Goal: Contribute content: Contribute content

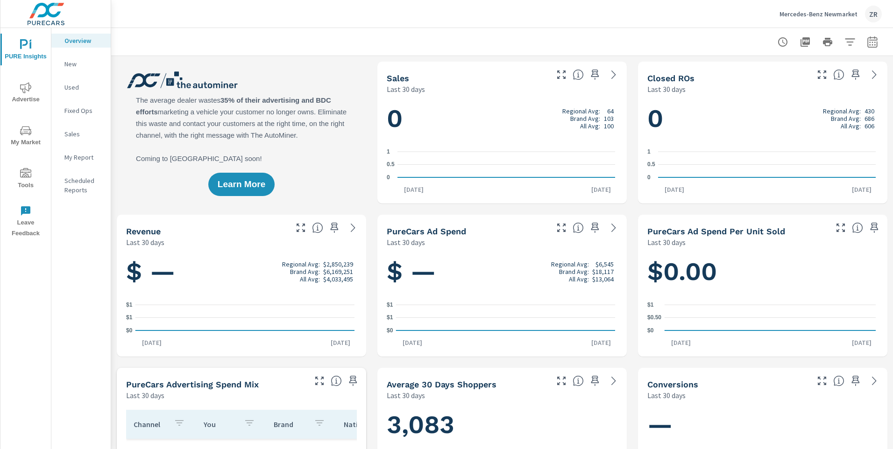
click at [17, 174] on span "Tools" at bounding box center [25, 179] width 45 height 23
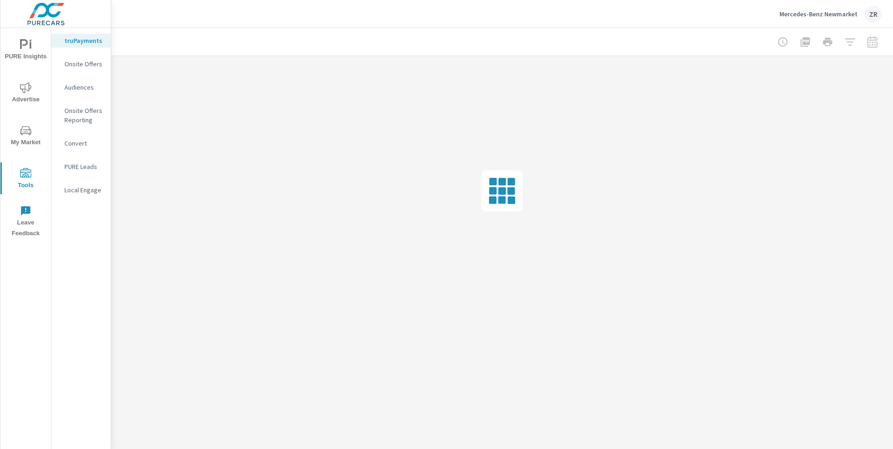
click at [90, 61] on p "Onsite Offers" at bounding box center [83, 63] width 39 height 9
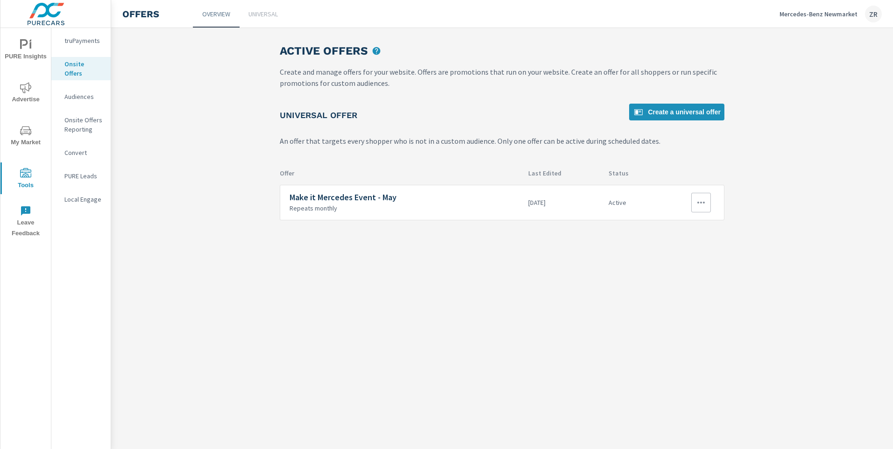
click at [706, 203] on icon "button" at bounding box center [700, 202] width 11 height 11
click at [677, 223] on div "Edit" at bounding box center [671, 224] width 13 height 11
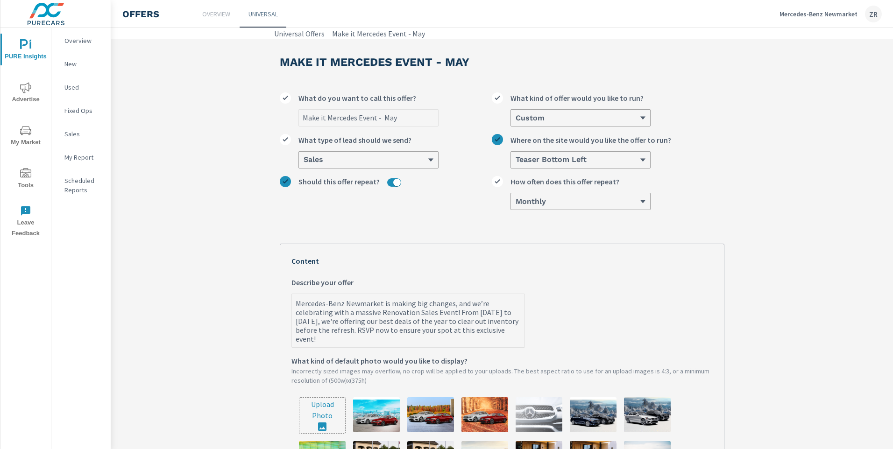
type textarea "x"
drag, startPoint x: 347, startPoint y: 341, endPoint x: 281, endPoint y: 310, distance: 72.7
click at [281, 310] on div "Your Offer Preview 1 of 2 Mercedes-Benz Newmarket is making big changes, and we…" at bounding box center [502, 457] width 444 height 426
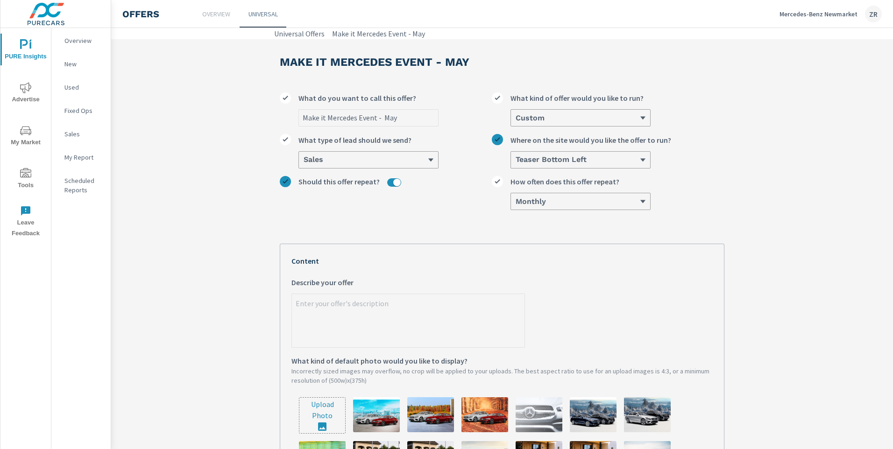
type textarea "x"
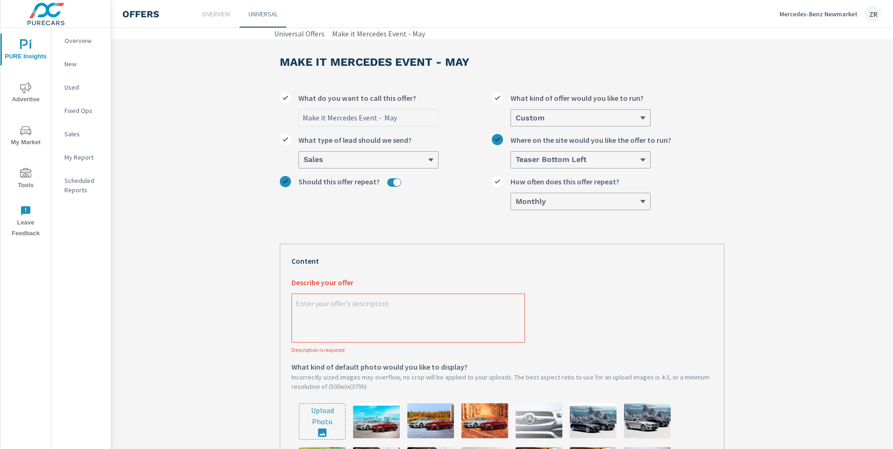
type textarea "x"
click at [331, 305] on textarea "x Describe your offer Description is required" at bounding box center [408, 319] width 233 height 47
type textarea "T"
type textarea "x"
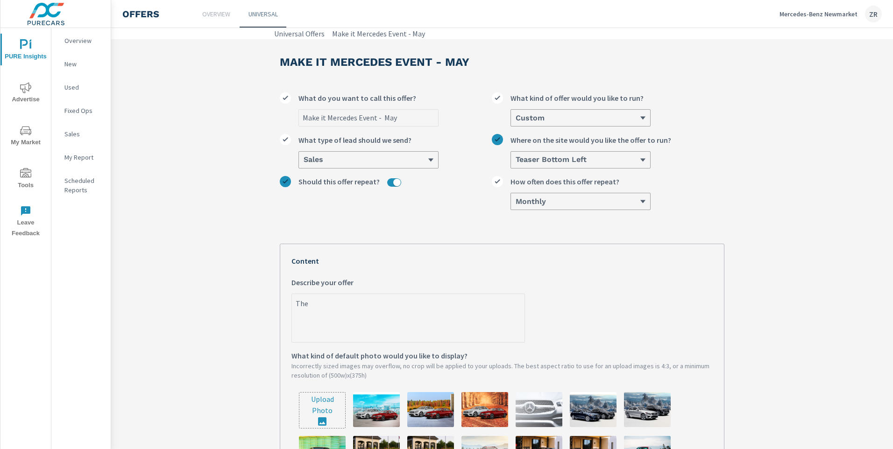
type textarea "The"
type textarea "x"
type textarea "The S"
type textarea "x"
type textarea "The"
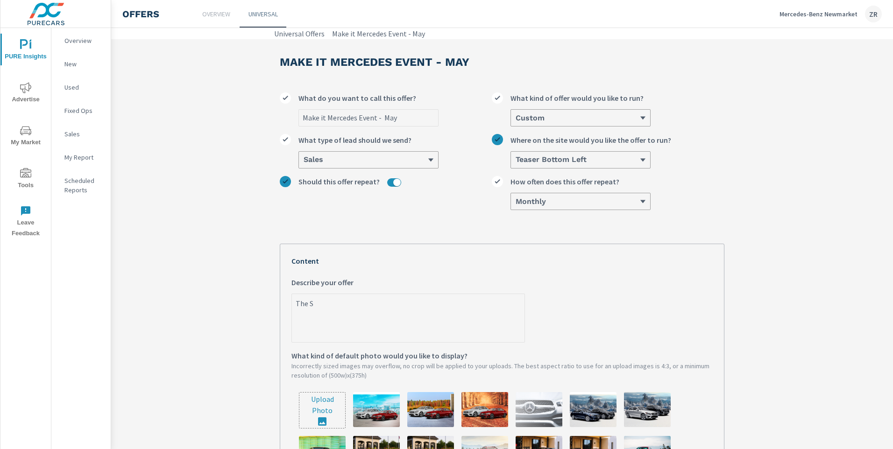
type textarea "x"
type textarea "The F"
type textarea "x"
type textarea "The Fa"
type textarea "x"
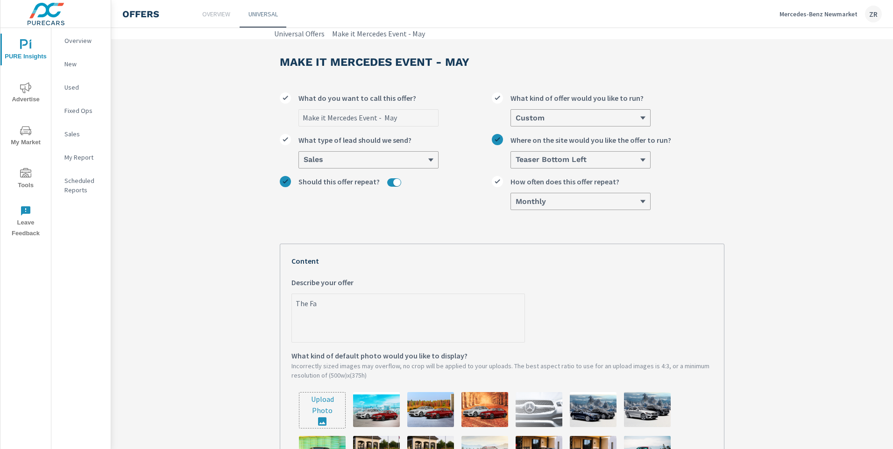
type textarea "The Fal"
type textarea "x"
type textarea "The Fall"
type textarea "x"
type textarea "The Fall"
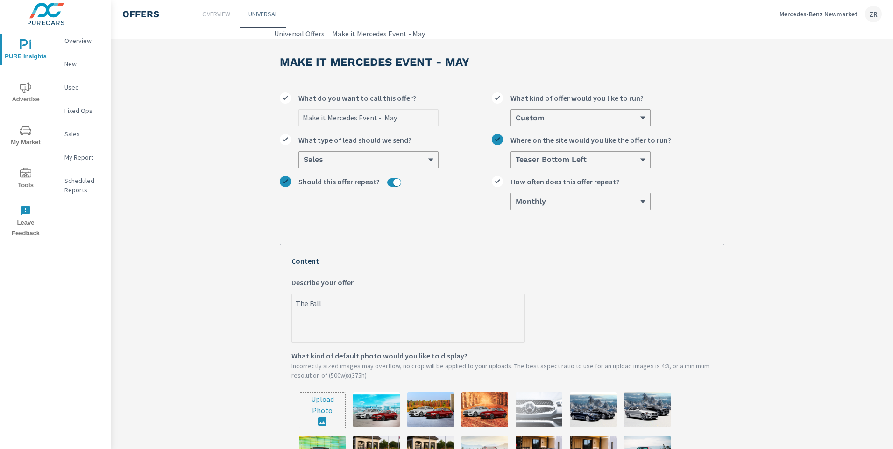
type textarea "x"
type textarea "The Fall S"
type textarea "x"
type textarea "The Fall Sa"
type textarea "x"
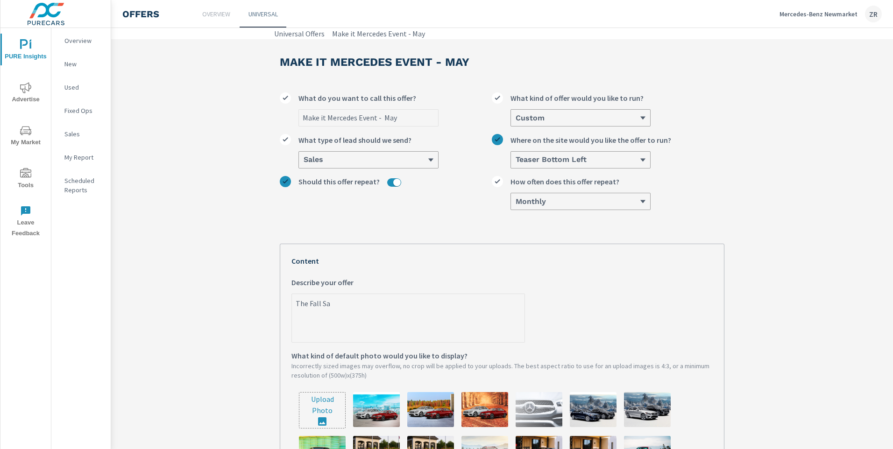
type textarea "The Fall [PERSON_NAME]"
type textarea "x"
type textarea "The Fall Sale"
type textarea "x"
type textarea "The Fall Sales"
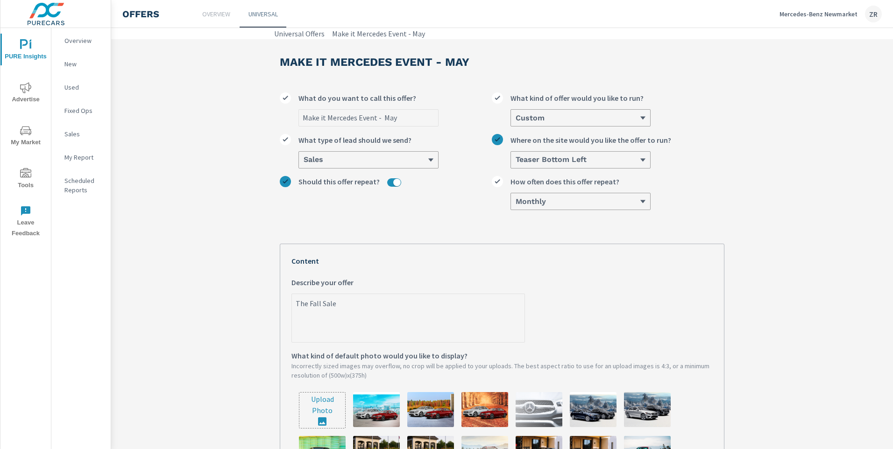
type textarea "x"
type textarea "The Fall Sales"
type textarea "x"
type textarea "The Fall Sales E"
type textarea "x"
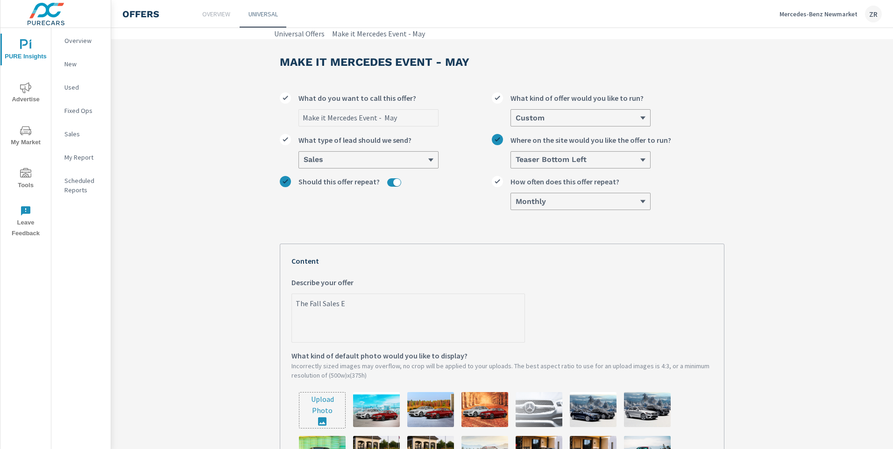
type textarea "The Fall Sales Ev"
type textarea "x"
type textarea "The Fall Sales Eve"
type textarea "x"
type textarea "The Fall Sales Even"
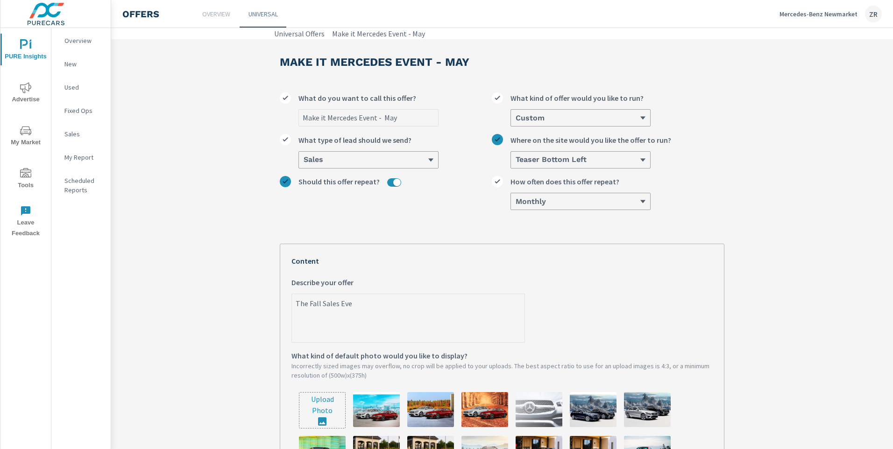
type textarea "x"
type textarea "The Fall Sales Event"
type textarea "x"
type textarea "The Fall Sales Event"
type textarea "x"
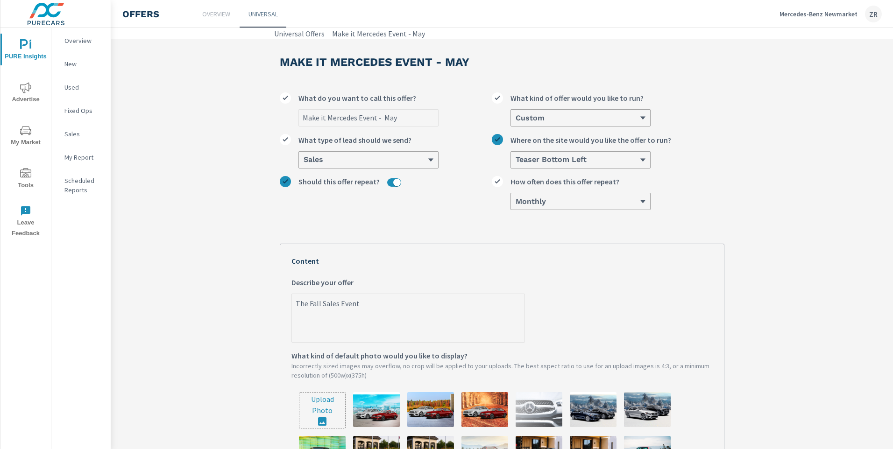
type textarea "The Fall Sales Event"
type textarea "x"
type textarea "The Fall Sales Event"
type textarea "x"
type textarea "The Fall Sales Event i"
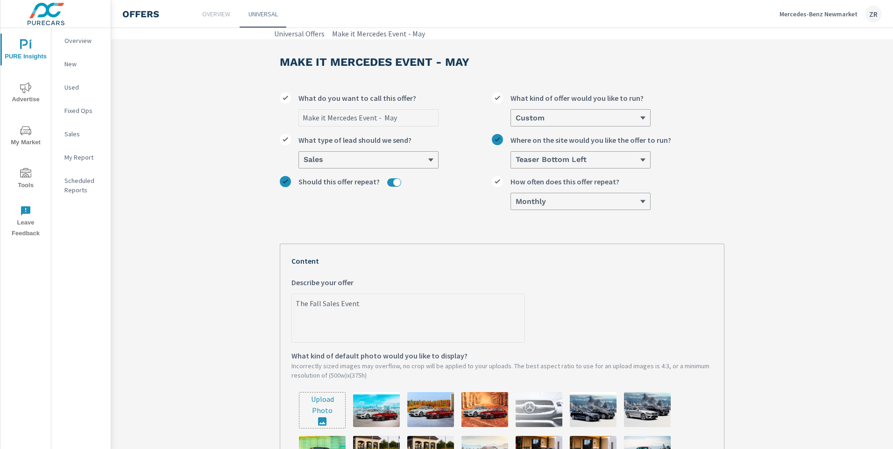
type textarea "x"
type textarea "The Fall Sales Event is"
type textarea "x"
type textarea "The Fall Sales Event is"
type textarea "x"
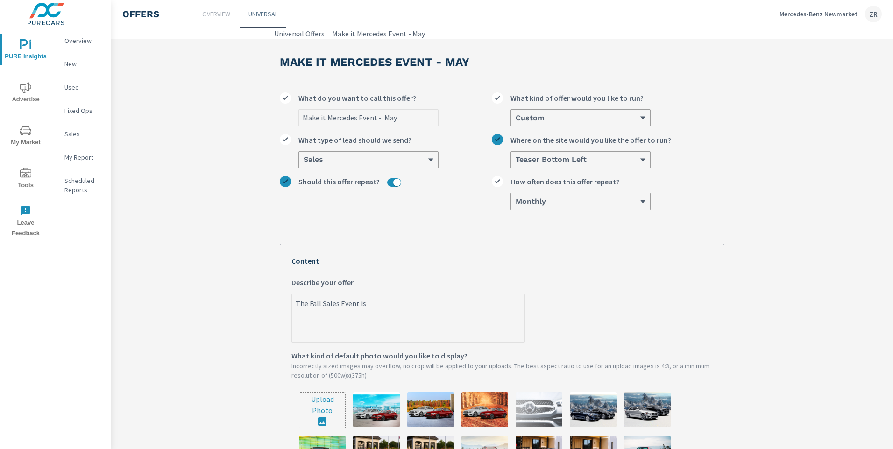
type textarea "The Fall Sales Event is o"
type textarea "x"
type textarea "The Fall Sales Event is on"
type textarea "x"
type textarea "The Fall Sales Event is on"
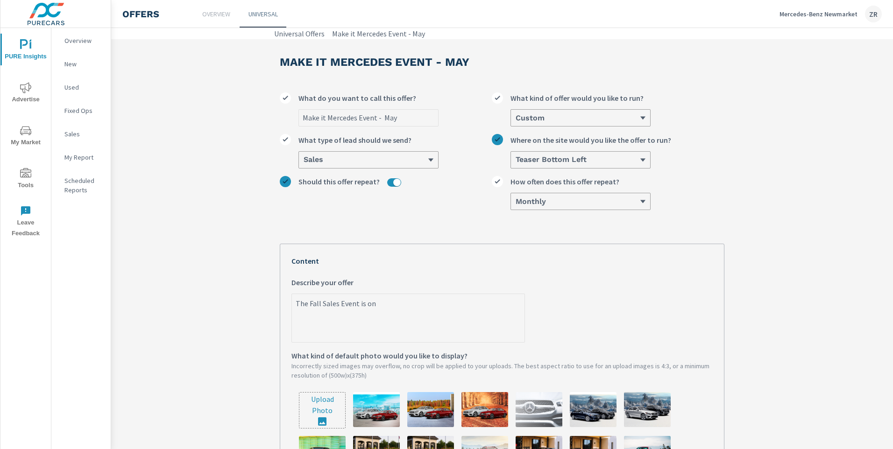
type textarea "x"
type textarea "The Fall Sales Event is on N"
type textarea "x"
type textarea "The Fall Sales Event is on No"
type textarea "x"
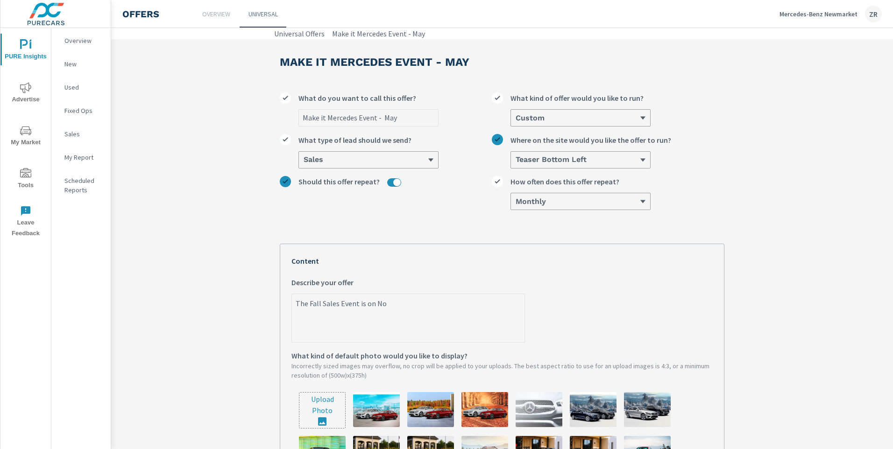
type textarea "The Fall Sales Event is on Now"
type textarea "x"
type textarea "The Fall Sales Event is on Now"
type textarea "x"
type textarea "The Fall Sales Event is on Now"
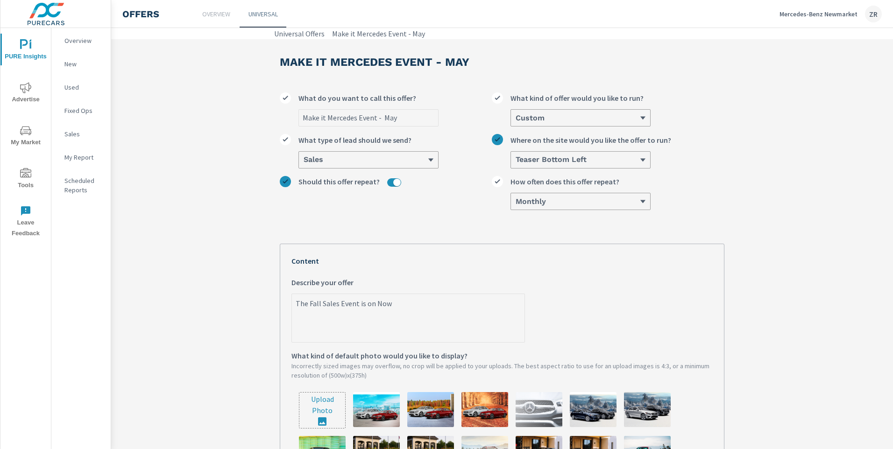
type textarea "x"
type textarea "The Fall Sales Event is on Now!"
type textarea "x"
type textarea "The Fall Sales Event is on Now!"
type textarea "x"
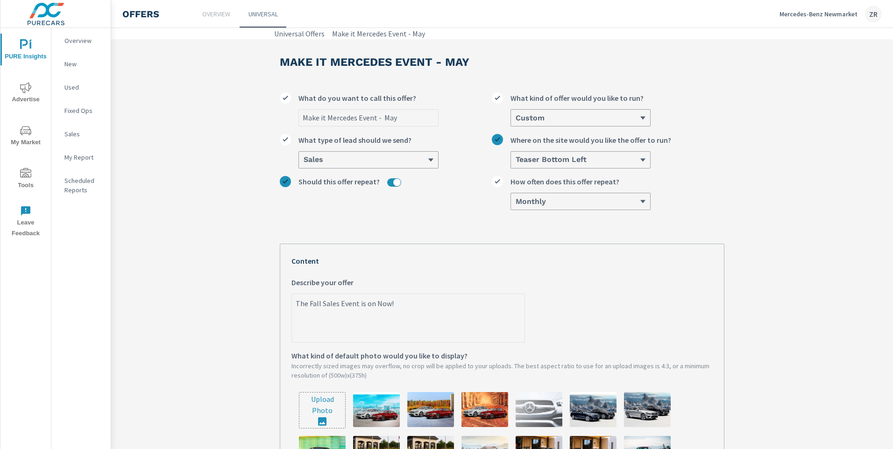
type textarea "The Fall Sales Event is on Now! N"
type textarea "x"
type textarea "The Fall Sales Event is on Now! No"
type textarea "x"
type textarea "The Fall Sales Event is on Now! Now"
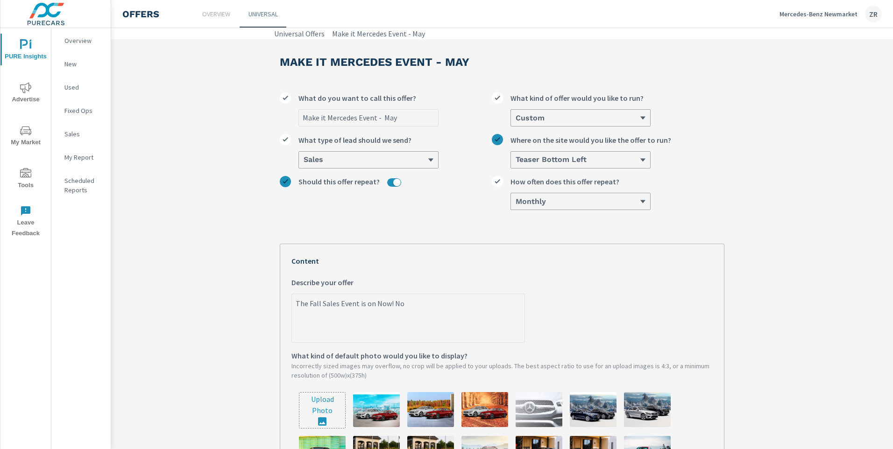
type textarea "x"
type textarea "The Fall Sales Event is on Now! Now"
type textarea "x"
type textarea "The Fall Sales Event is on Now! Now i"
type textarea "x"
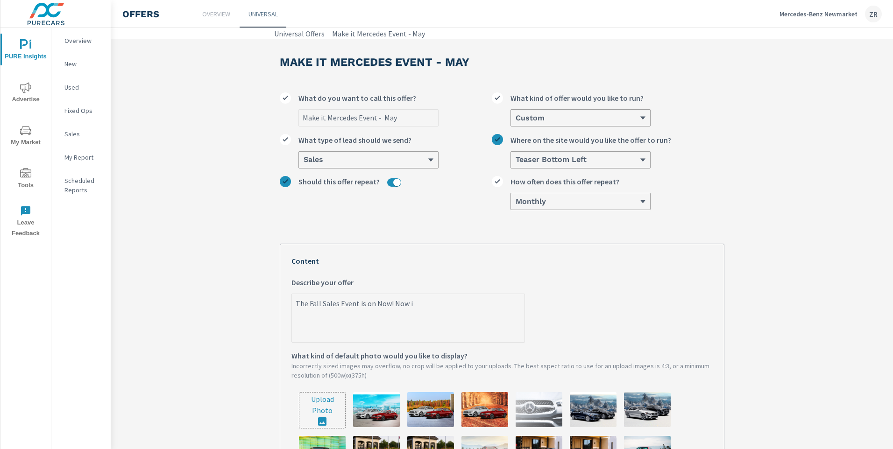
type textarea "The Fall Sales Event is on Now! Now is"
type textarea "x"
type textarea "The Fall Sales Event is on Now! Now is"
type textarea "x"
type textarea "The Fall Sales Event is on Now! Now is t"
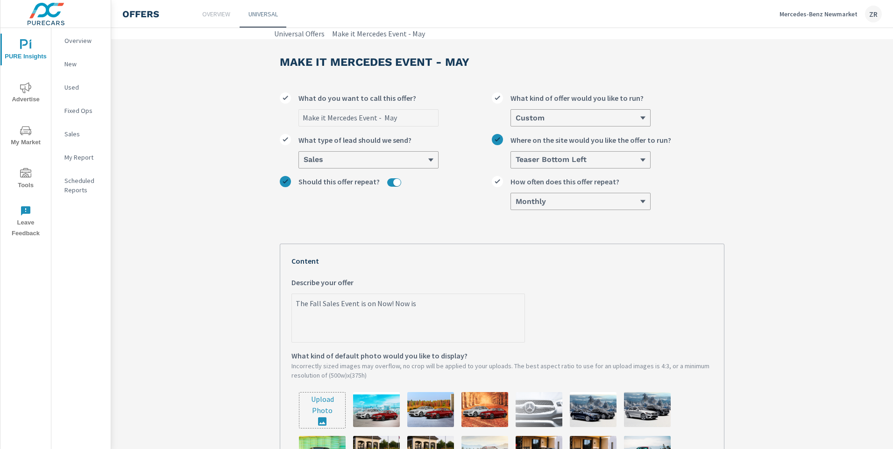
type textarea "x"
type textarea "The Fall Sales Event is on Now! Now is th"
type textarea "x"
type textarea "The Fall Sales Event is on Now! Now is the"
type textarea "x"
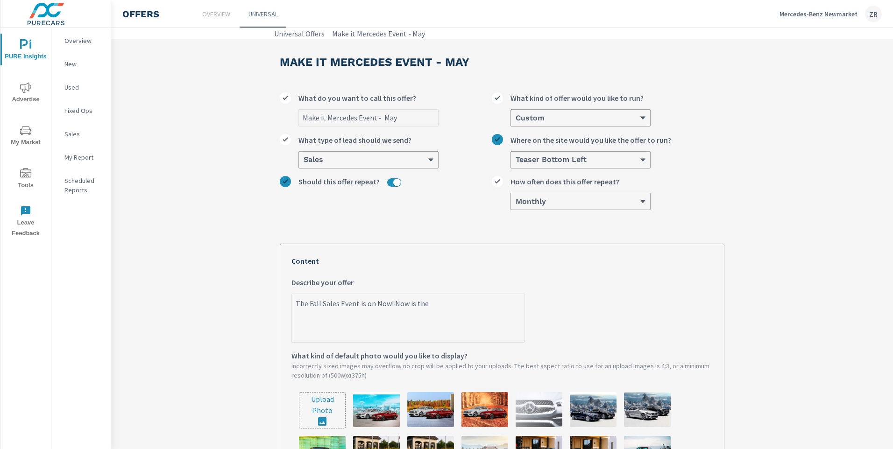
type textarea "The Fall Sales Event is on Now! Now is the"
type textarea "x"
type textarea "The Fall Sales Event is on Now! Now is the"
type textarea "x"
type textarea "The Fall Sales Event is on Now! Now is the"
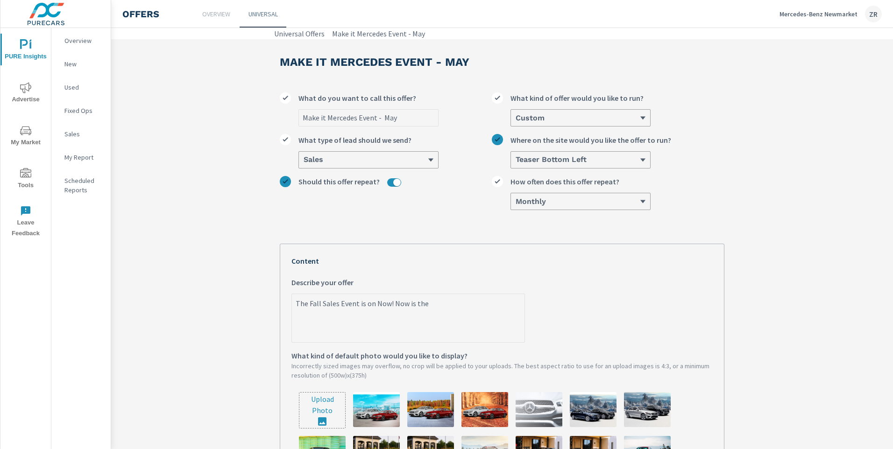
type textarea "x"
type textarea "The Fall Sales Event is on Now! Now is the p"
type textarea "x"
type textarea "The Fall Sales Event is on Now! Now is the pe"
type textarea "x"
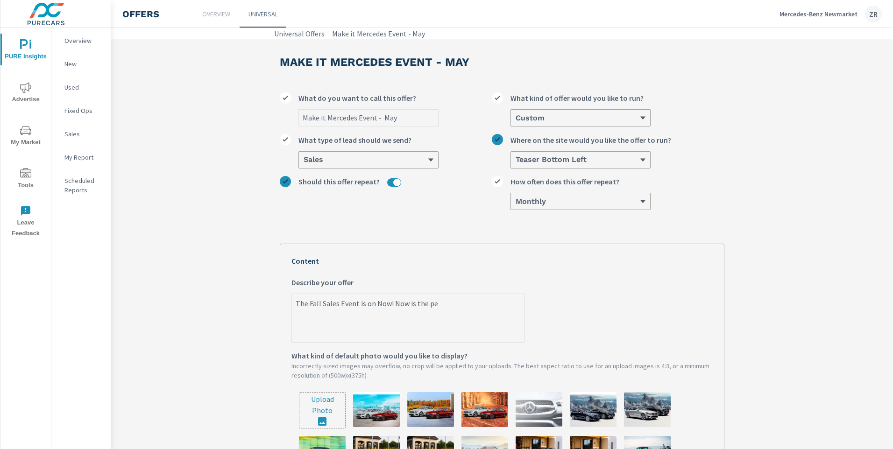
type textarea "The Fall Sales Event is on Now! Now is the per"
type textarea "x"
type textarea "The Fall Sales Event is on Now! Now is the pere"
type textarea "x"
type textarea "The Fall Sales Event is on Now! Now is the per"
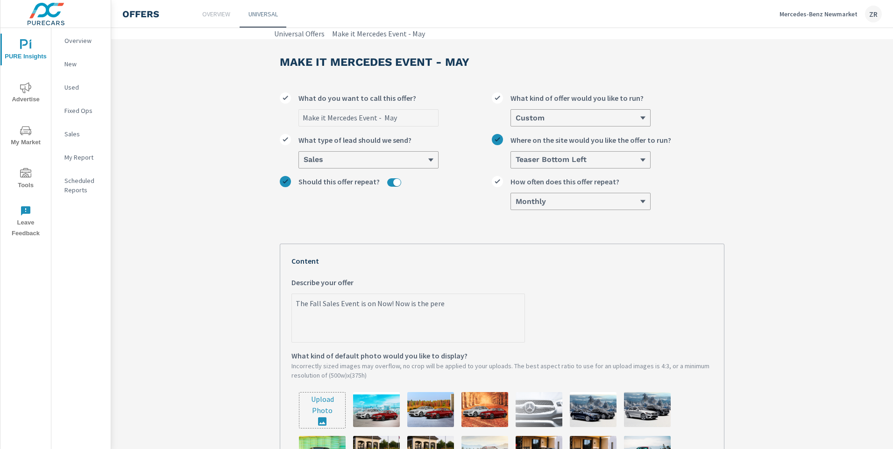
type textarea "x"
type textarea "The Fall Sales Event is on Now! Now is the perf"
type textarea "x"
type textarea "The Fall Sales Event is on Now! Now is the perfe"
type textarea "x"
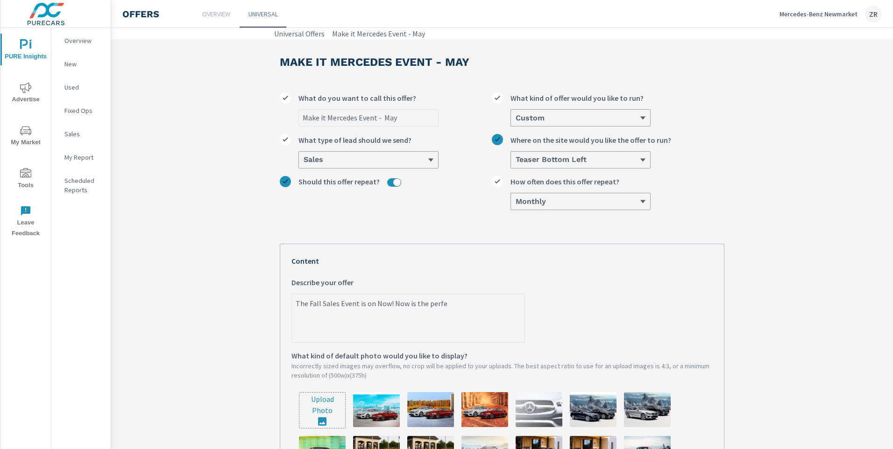
type textarea "The Fall Sales Event is on Now! Now is the perfec"
type textarea "x"
type textarea "The Fall Sales Event is on Now! Now is the perfect"
type textarea "x"
type textarea "The Fall Sales Event is on Now! Now is the perfect"
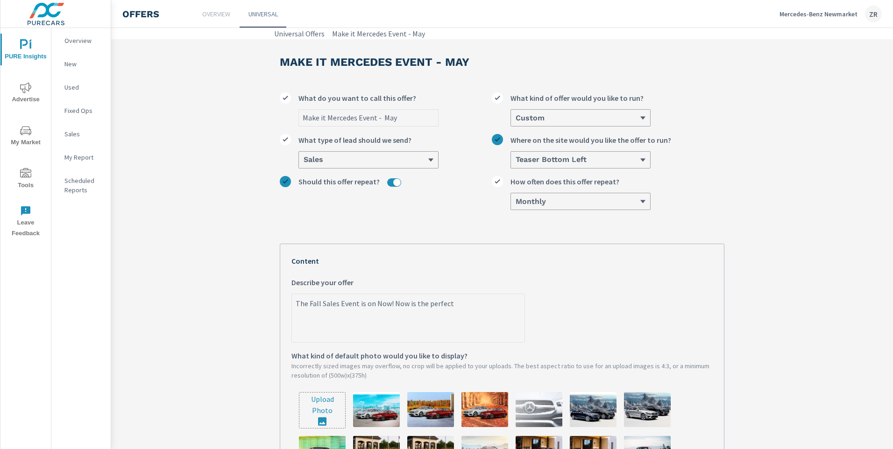
type textarea "x"
type textarea "The Fall Sales Event is on Now! Now is the perfect"
type textarea "x"
type textarea "The Fall Sales Event is on Now! Now is the perfect"
type textarea "x"
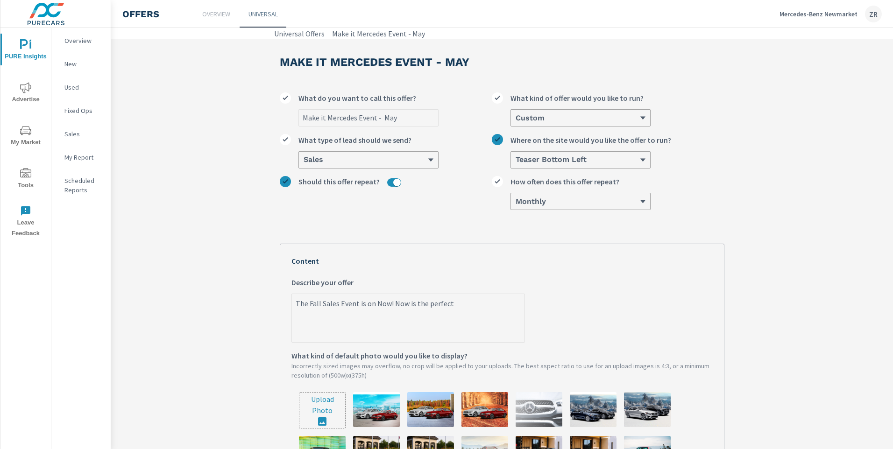
type textarea "The Fall Sales Event is on Now! Now is the perfect t"
type textarea "x"
type textarea "The Fall Sales Event is on Now! Now is the perfect ti"
type textarea "x"
type textarea "The Fall Sales Event is on Now! Now is the perfect [PERSON_NAME]"
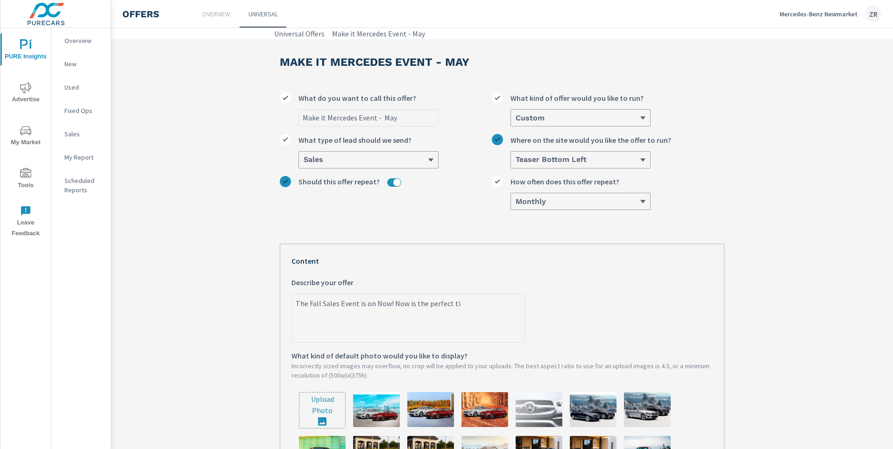
type textarea "x"
type textarea "The Fall Sales Event is on Now! Now is the perfect time"
type textarea "x"
type textarea "The Fall Sales Event is on Now! Now is the perfect time"
type textarea "x"
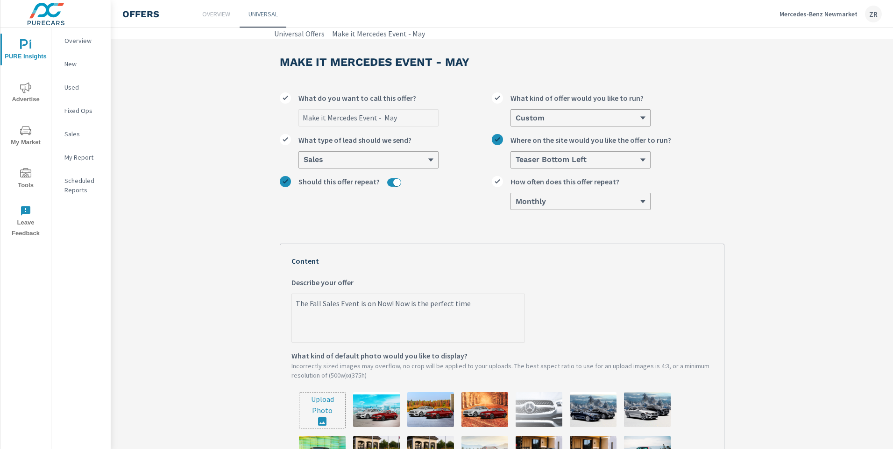
type textarea "The Fall Sales Event is on Now! Now is the perfect time t"
type textarea "x"
type textarea "The Fall Sales Event is on Now! Now is the perfect time to"
type textarea "x"
type textarea "The Fall Sales Event is on Now! Now is the perfect time to"
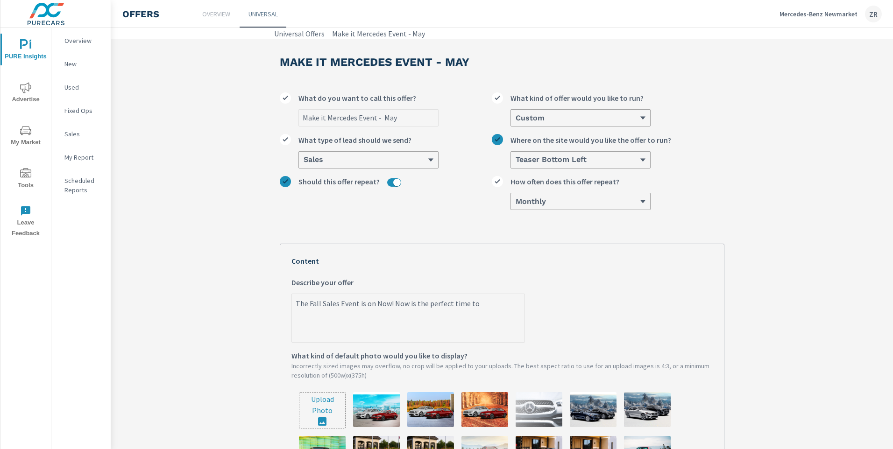
type textarea "x"
type textarea "The Fall Sales Event is on Now! Now is the perfect time to e"
type textarea "x"
type textarea "The Fall Sales Event is on Now! Now is the perfect time to ex"
type textarea "x"
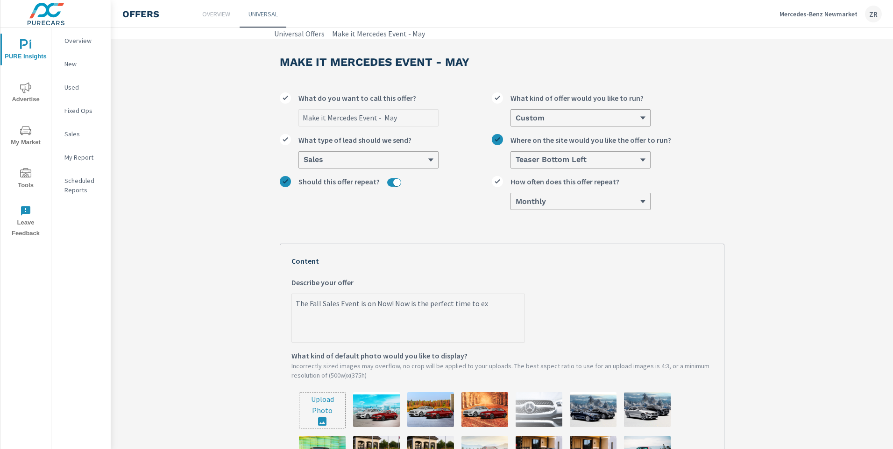
type textarea "The Fall Sales Event is on Now! Now is the perfect time to exp"
type textarea "x"
type textarea "The Fall Sales Event is on Now! Now is the perfect time to expe"
type textarea "x"
type textarea "The Fall Sales Event is on Now! Now is the perfect time to exper"
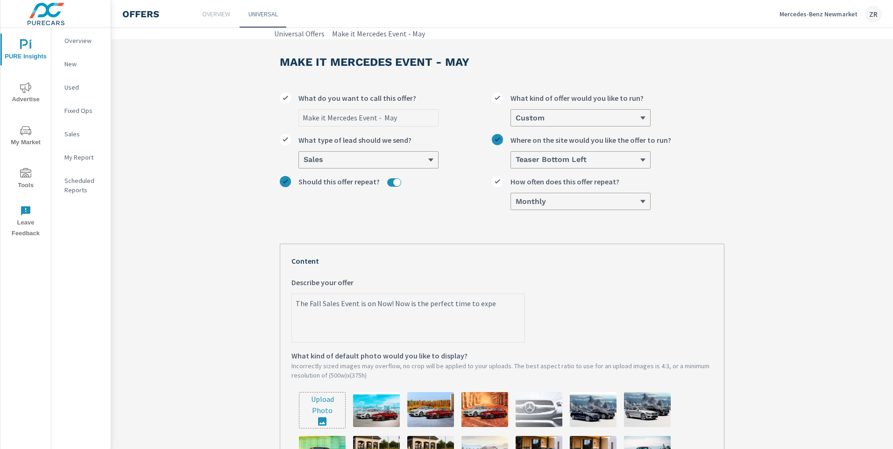
type textarea "x"
type textarea "The Fall Sales Event is on Now! Now is the perfect time to experi"
type textarea "x"
type textarea "The Fall Sales Event is on Now! Now is the perfect time to experie"
type textarea "x"
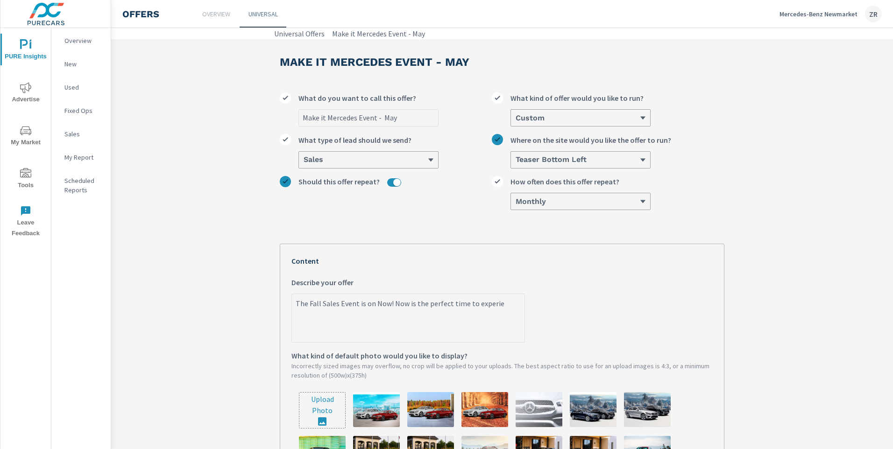
type textarea "The Fall Sales Event is on Now! Now is the perfect time to experien"
type textarea "x"
type textarea "The Fall Sales Event is on Now! Now is the perfect time to experienn"
type textarea "x"
type textarea "The Fall Sales Event is on Now! Now is the perfect time to experiennc"
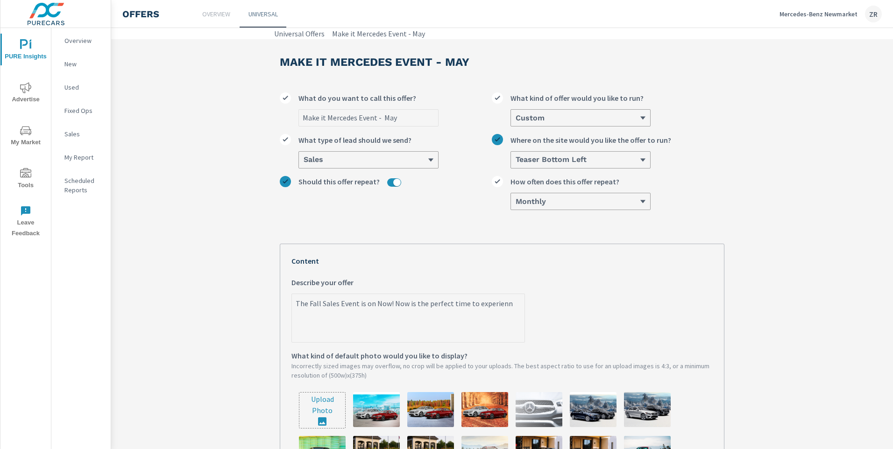
type textarea "x"
type textarea "The Fall Sales Event is on Now! Now is the perfect time to experiennce"
type textarea "x"
type textarea "The Fall Sales Event is on Now! Now is the perfect time to experiennc"
type textarea "x"
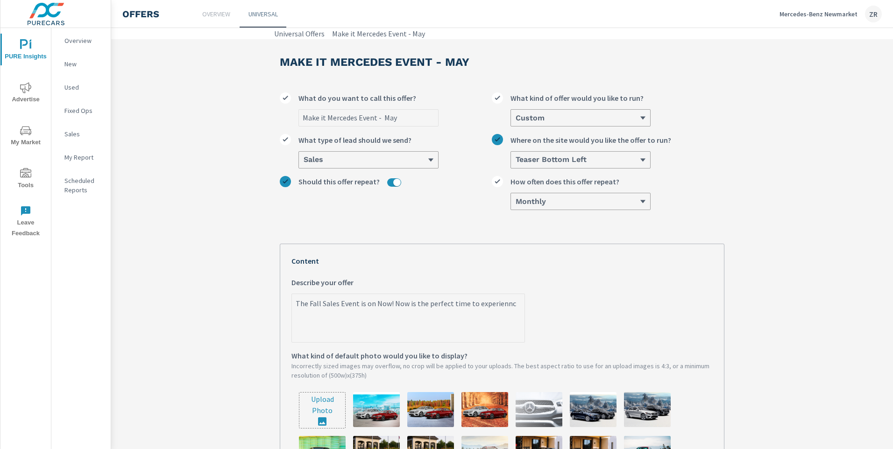
type textarea "The Fall Sales Event is on Now! Now is the perfect time to experienn"
type textarea "x"
type textarea "The Fall Sales Event is on Now! Now is the perfect time to experien"
type textarea "x"
type textarea "The Fall Sales Event is on Now! Now is the perfect time to experienc"
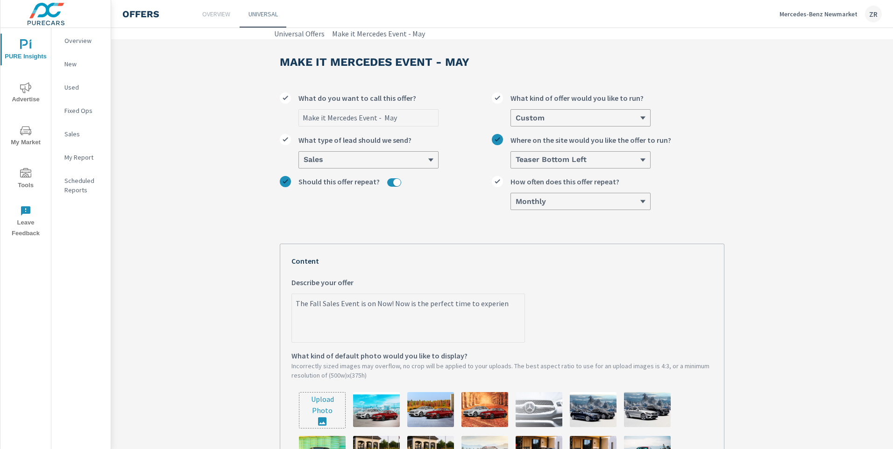
type textarea "x"
type textarea "The Fall Sales Event is on Now! Now is the perfect time to experience"
type textarea "x"
type textarea "The Fall Sales Event is on Now! Now is the perfect time to experience"
type textarea "x"
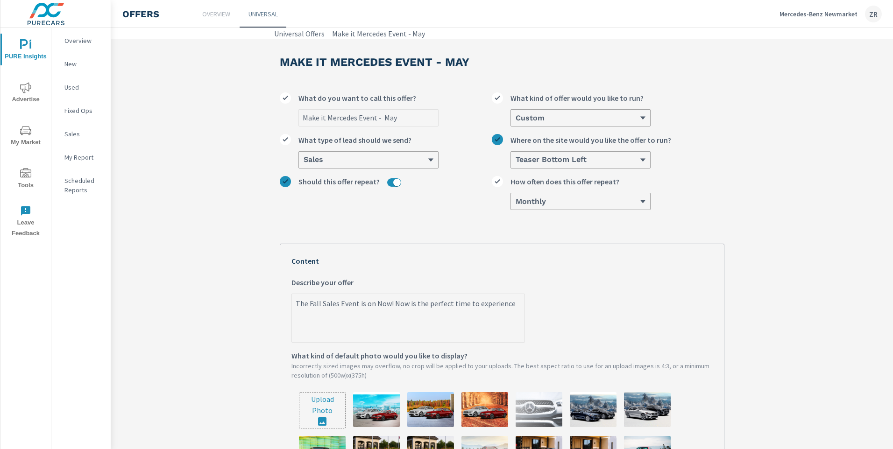
type textarea "The Fall Sales Event is on Now! Now is the perfect time to experience"
type textarea "x"
type textarea "The Fall Sales Event is on Now! Now is the perfect time to experiencel"
type textarea "x"
type textarea "The Fall Sales Event is on Now! Now is the perfect time to experiencelu"
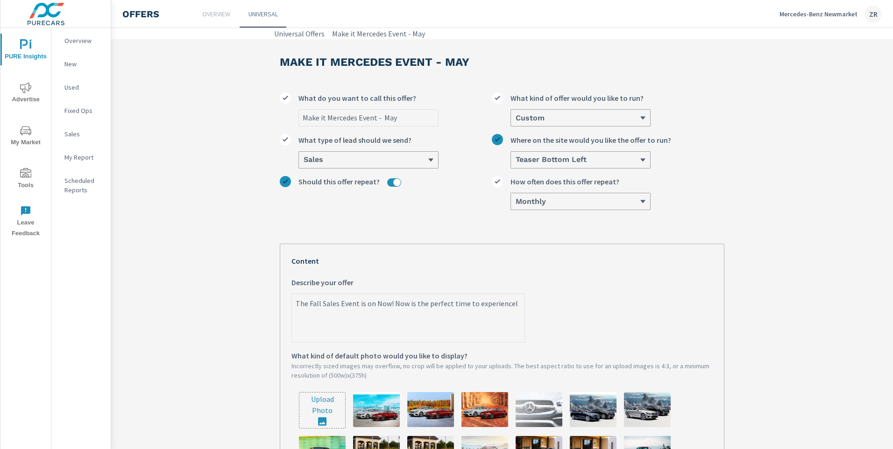
type textarea "x"
type textarea "The Fall Sales Event is on Now! Now is the perfect time to experiencelux"
type textarea "x"
type textarea "The Fall Sales Event is on Now! Now is the perfect time to experienceluxu"
type textarea "x"
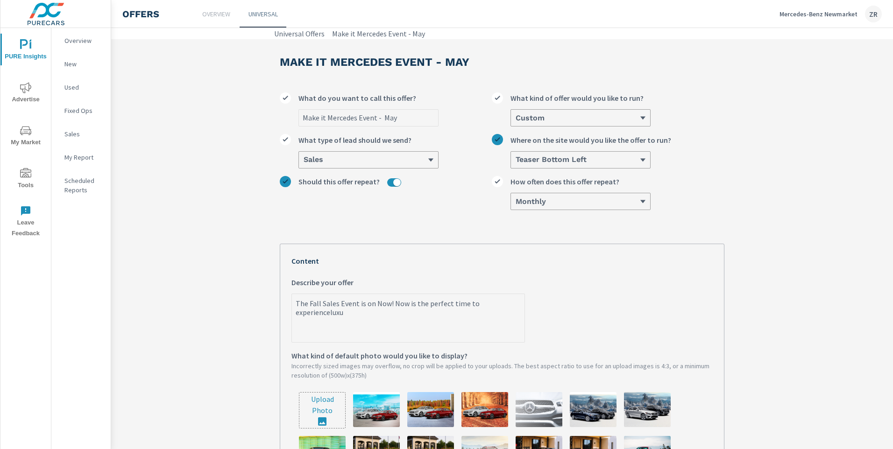
type textarea "The Fall Sales Event is on Now! Now is the perfect time to experienceluxur"
type textarea "x"
type textarea "The Fall Sales Event is on Now! Now is the perfect time to experienceluxury"
type textarea "x"
type textarea "The Fall Sales Event is on Now! Now is the perfect time to experienceluxury"
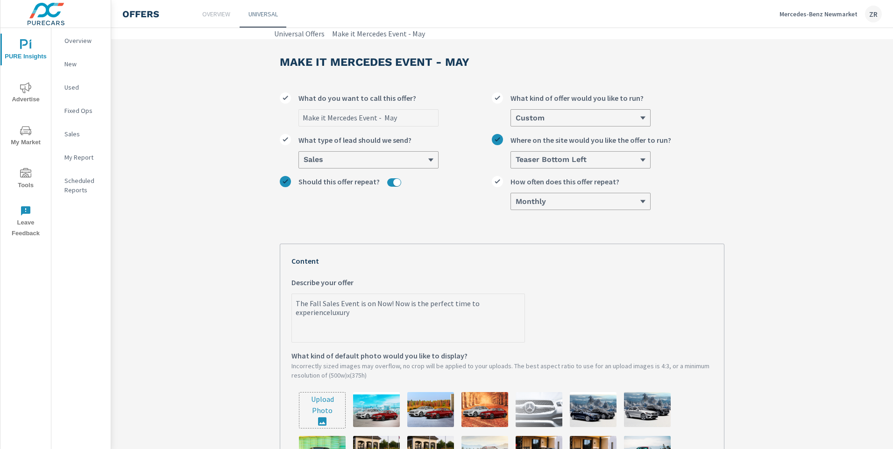
type textarea "x"
type textarea "The Fall Sales Event is on Now! Now is the perfect time to experienceluxury"
type textarea "x"
type textarea "The Fall Sales Event is on Now! Now is the perfect time to experienceluxur"
type textarea "x"
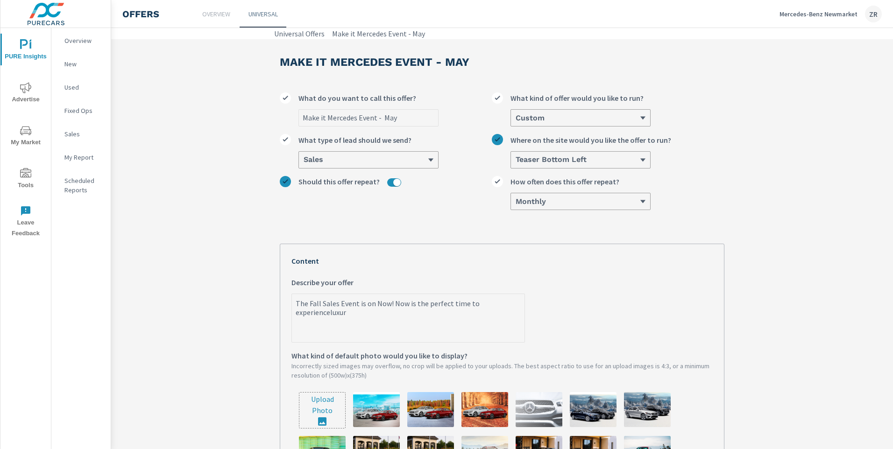
type textarea "The Fall Sales Event is on Now! Now is the perfect time to experienceluxu"
type textarea "x"
type textarea "The Fall Sales Event is on Now! Now is the perfect time to experiencelux"
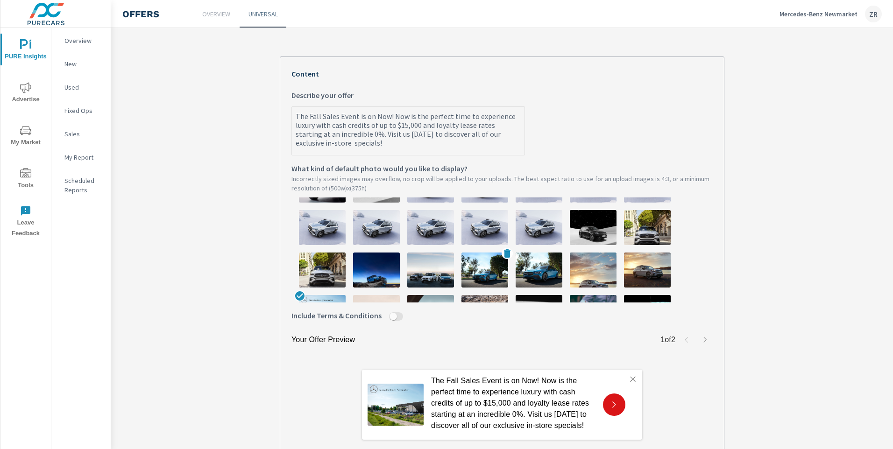
scroll to position [365, 0]
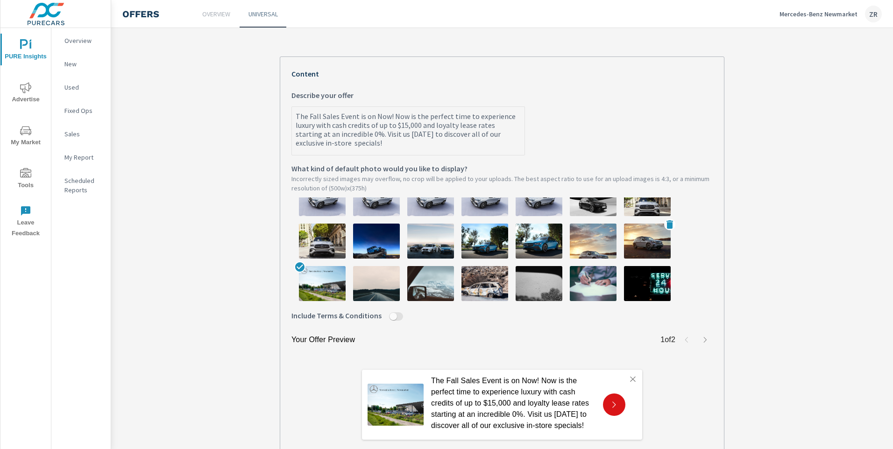
click at [652, 249] on img at bounding box center [647, 241] width 47 height 35
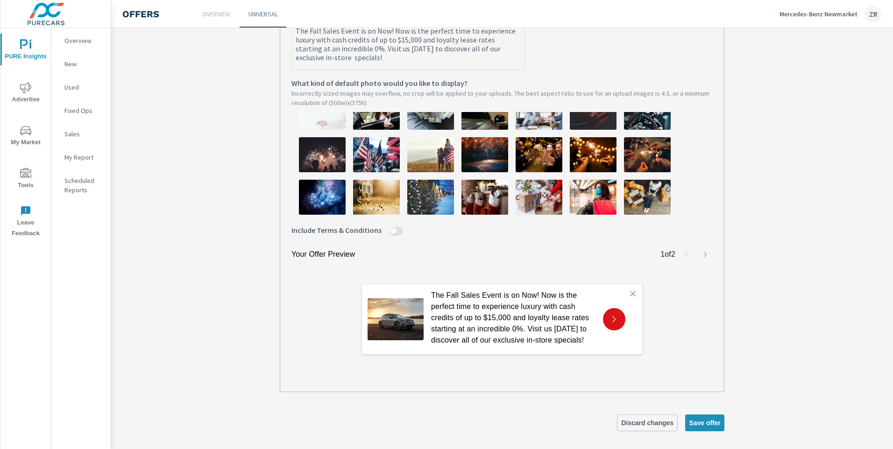
scroll to position [280, 0]
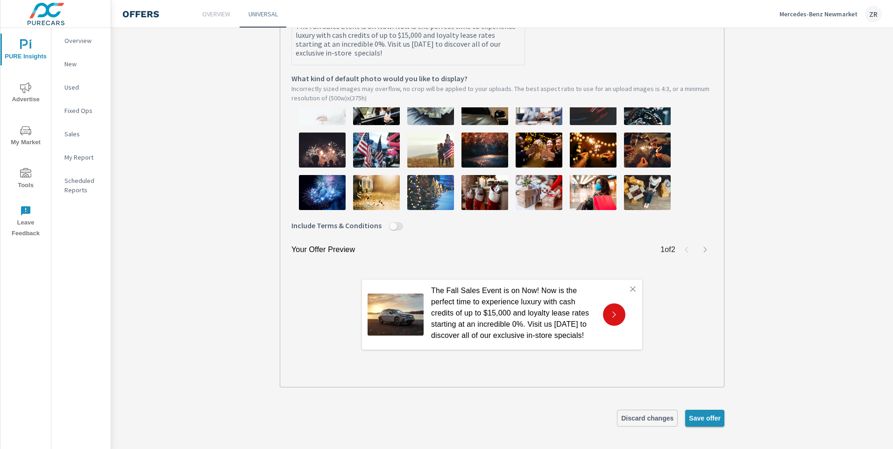
click at [706, 415] on span "Save offer" at bounding box center [705, 418] width 32 height 8
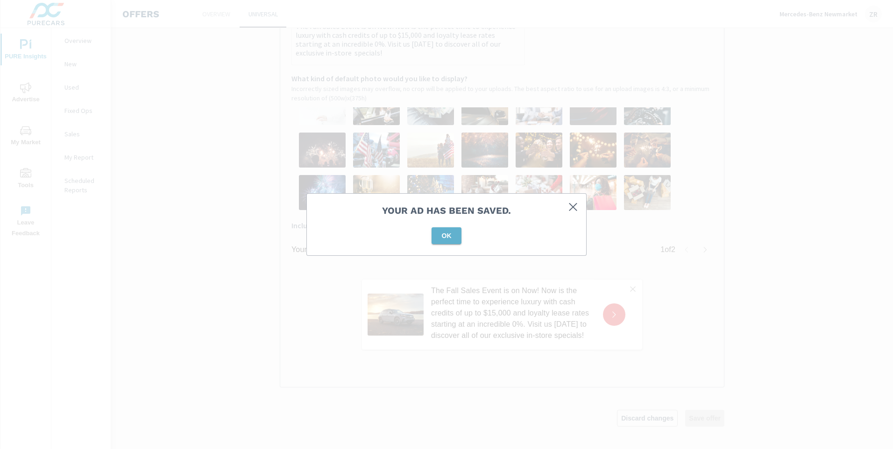
click at [454, 237] on span "OK" at bounding box center [446, 236] width 22 height 8
